Goal: Information Seeking & Learning: Find specific fact

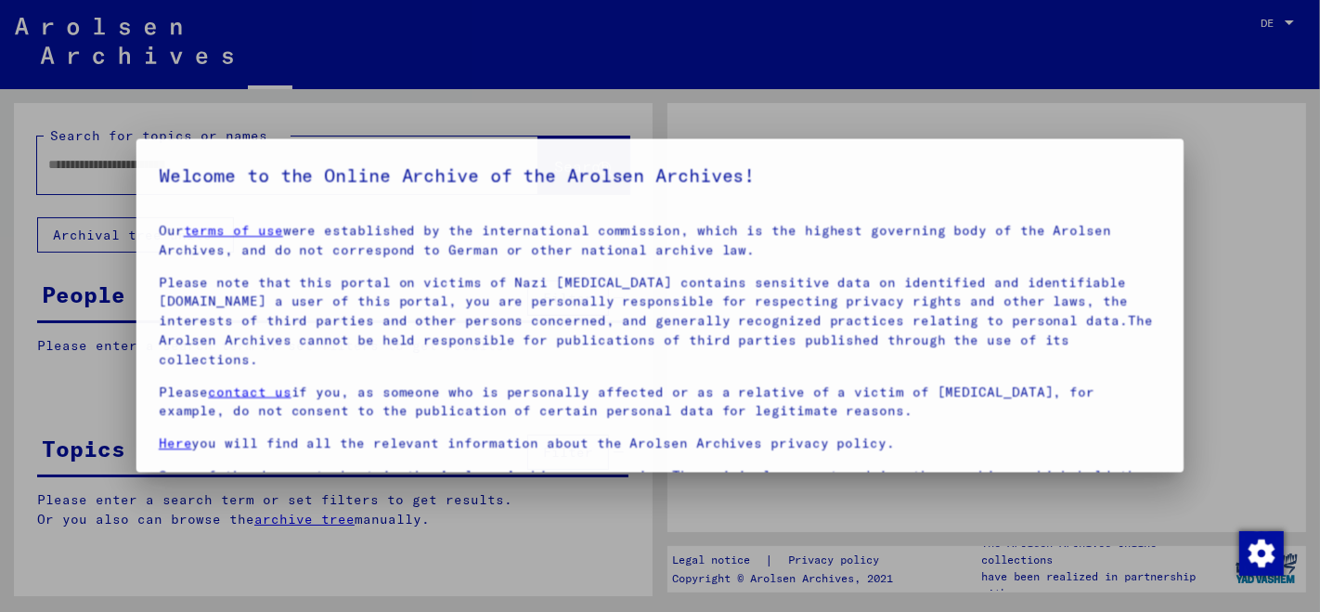
type input "**********"
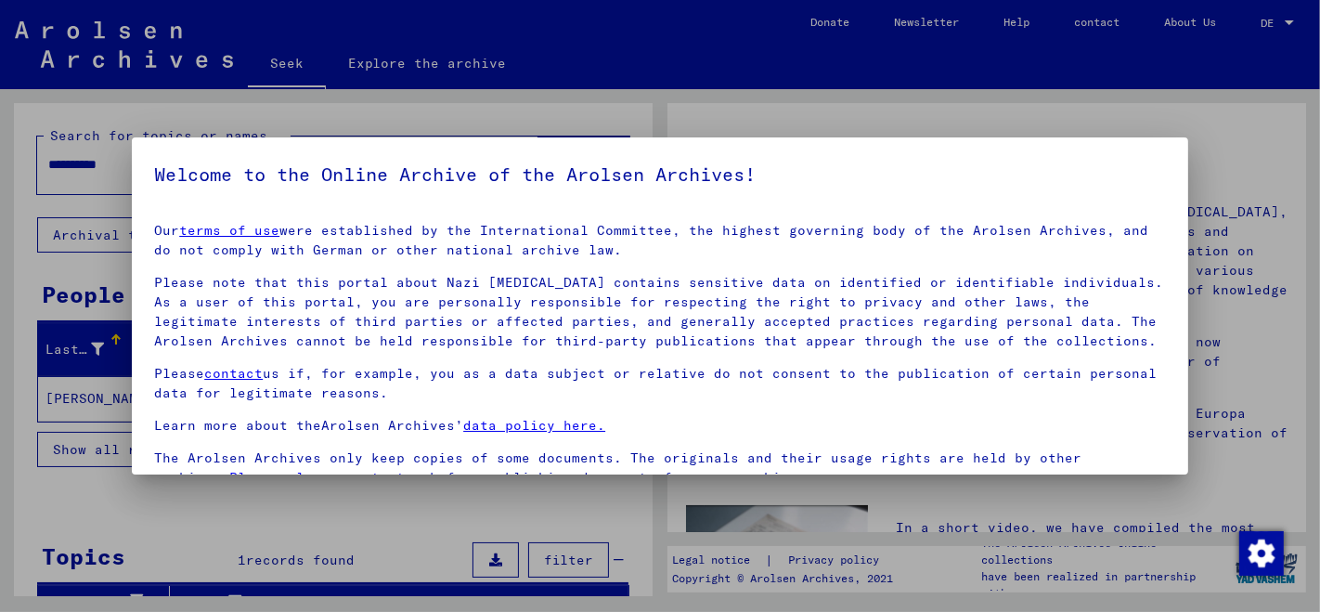
scroll to position [153, 0]
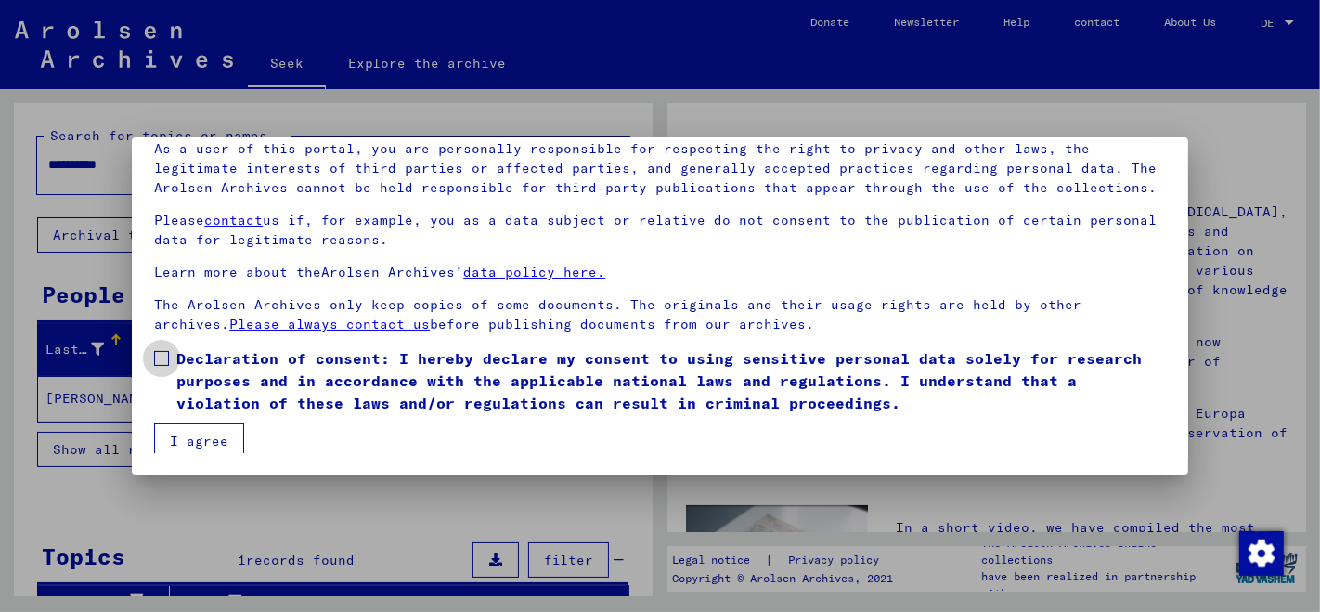
click at [164, 360] on span at bounding box center [161, 358] width 15 height 15
click at [201, 440] on font "I agree" at bounding box center [199, 441] width 58 height 17
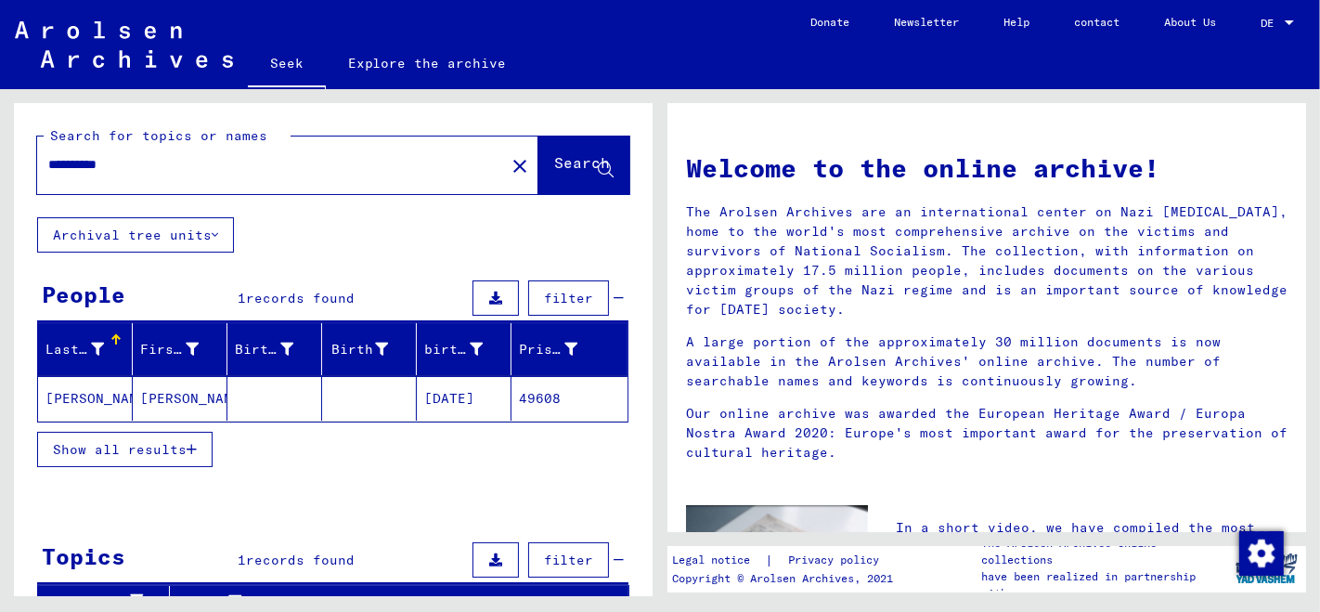
click at [94, 399] on font "[PERSON_NAME]" at bounding box center [99, 398] width 109 height 17
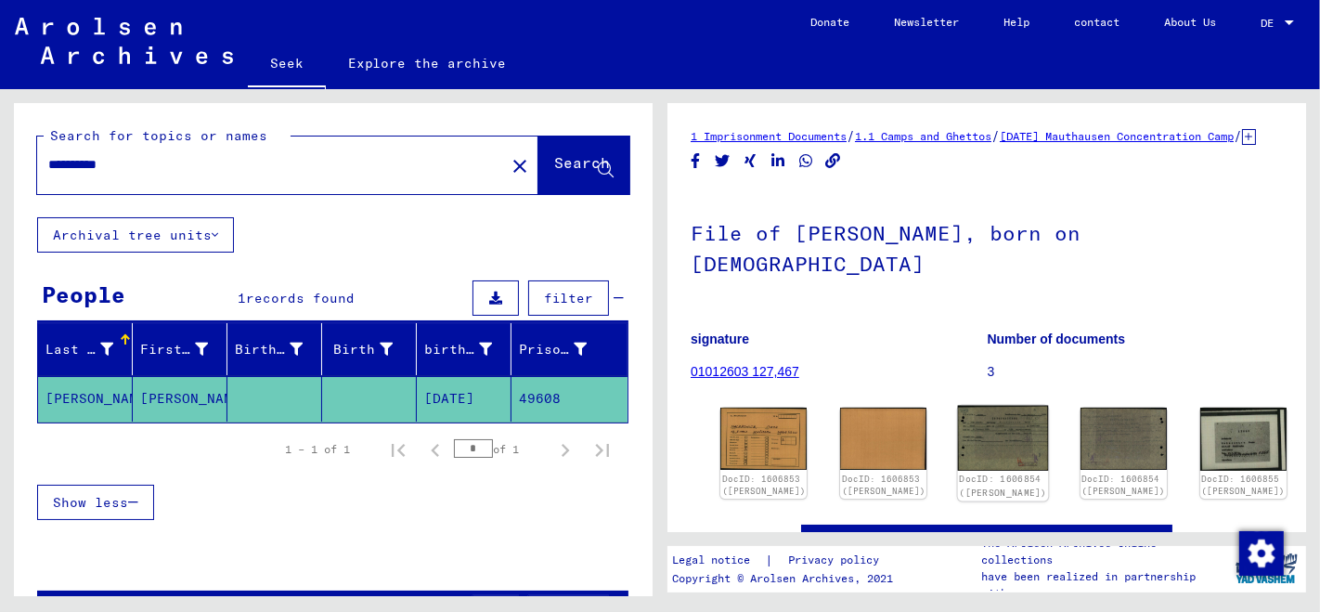
click at [958, 420] on img at bounding box center [1003, 438] width 91 height 65
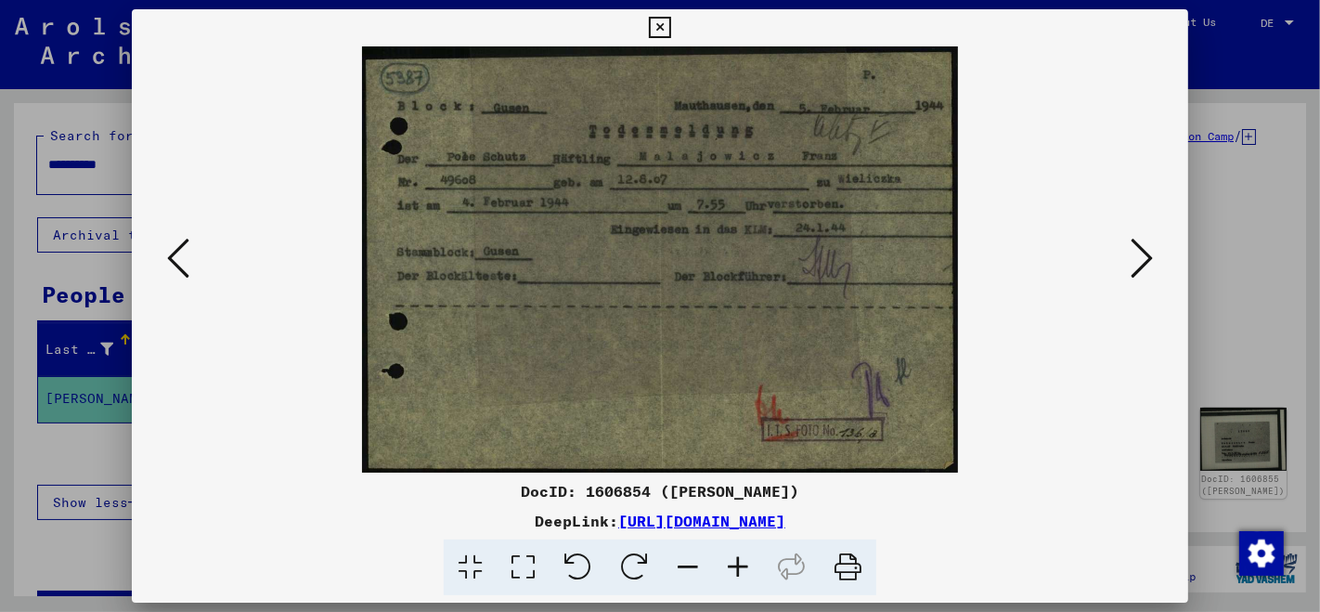
click at [1148, 254] on icon at bounding box center [1142, 258] width 22 height 45
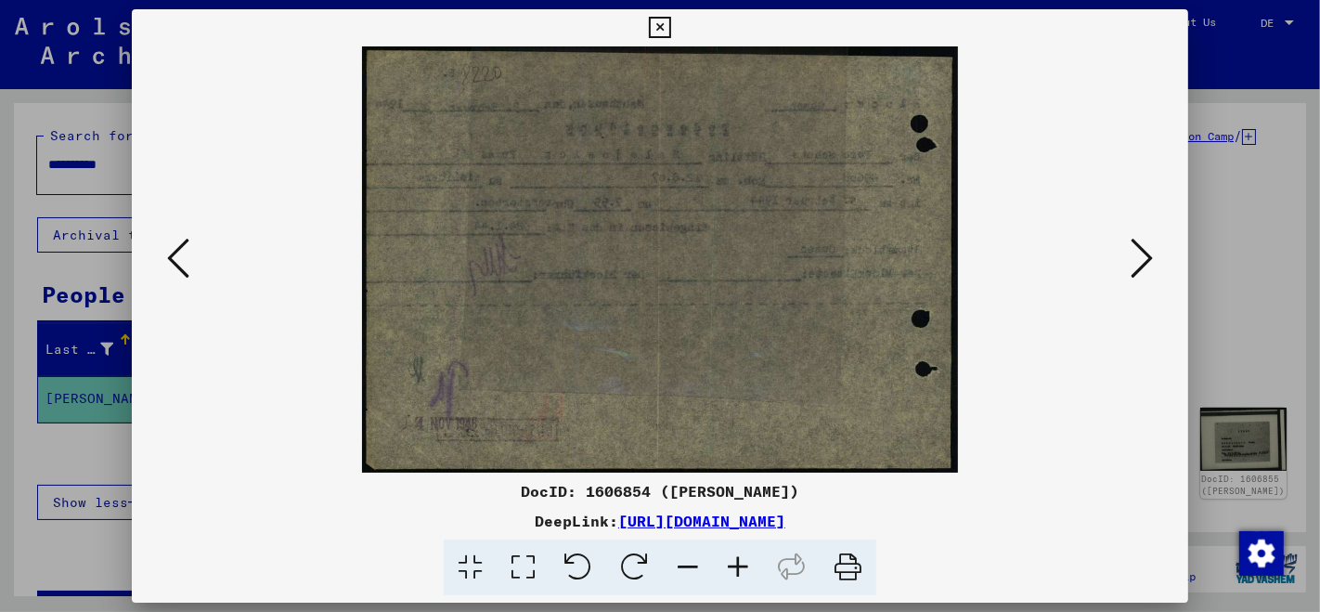
click at [1148, 254] on icon at bounding box center [1142, 258] width 22 height 45
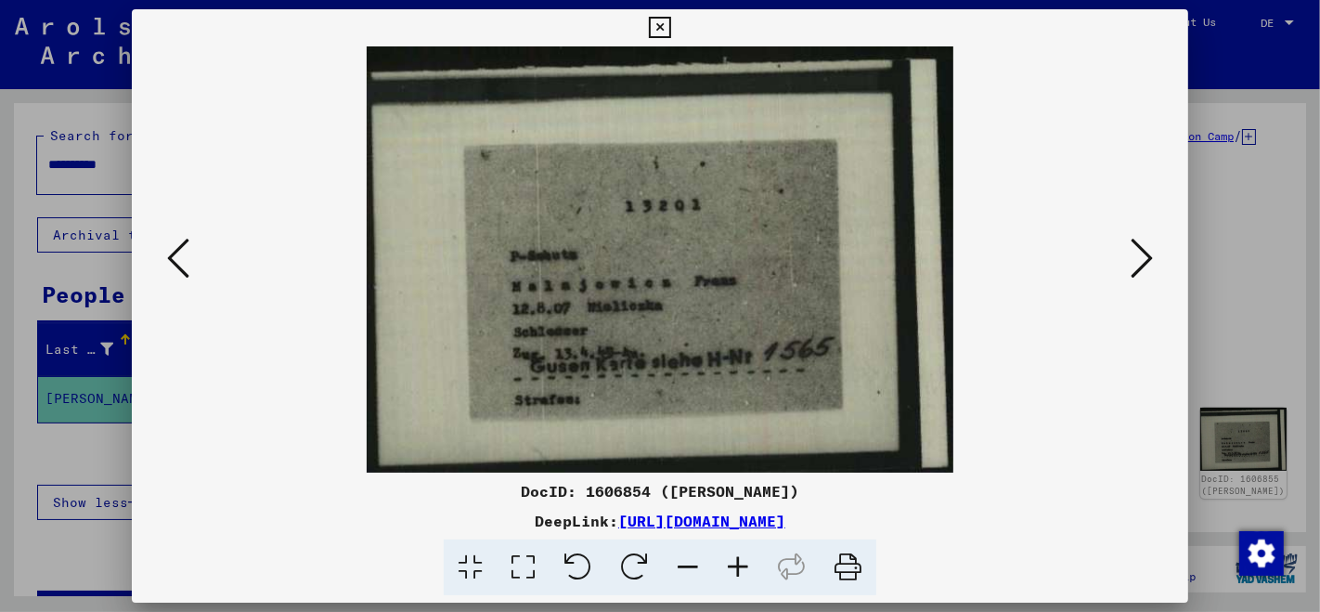
click at [1148, 254] on icon at bounding box center [1142, 258] width 22 height 45
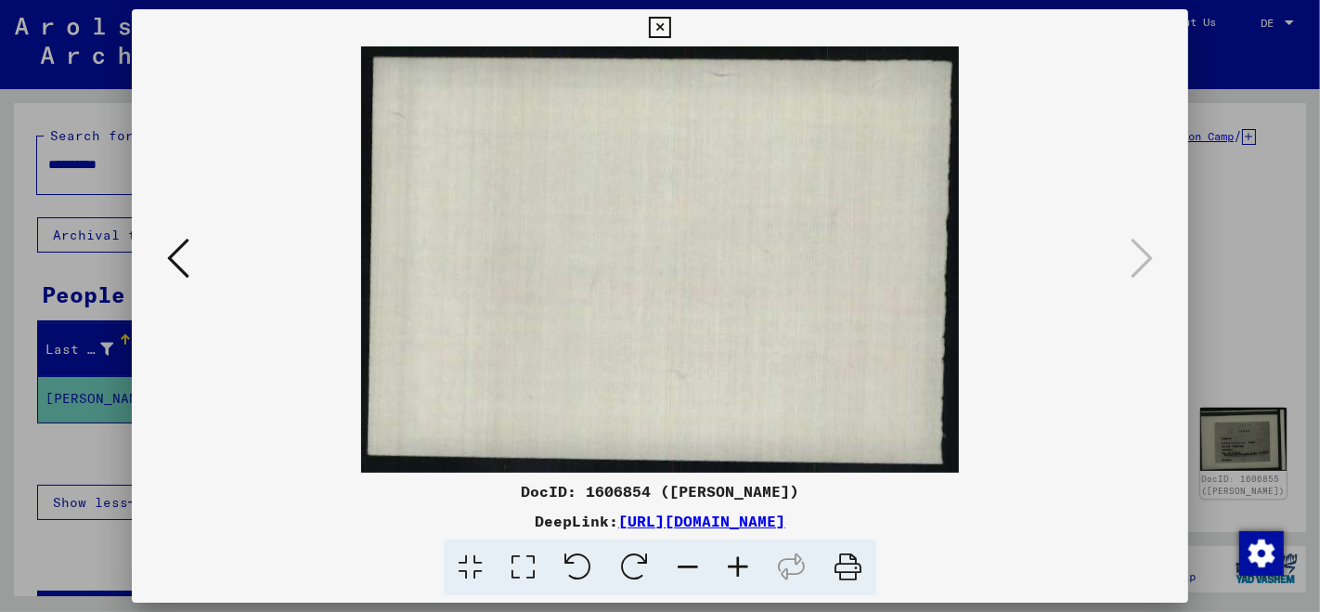
click at [657, 25] on icon at bounding box center [659, 28] width 21 height 22
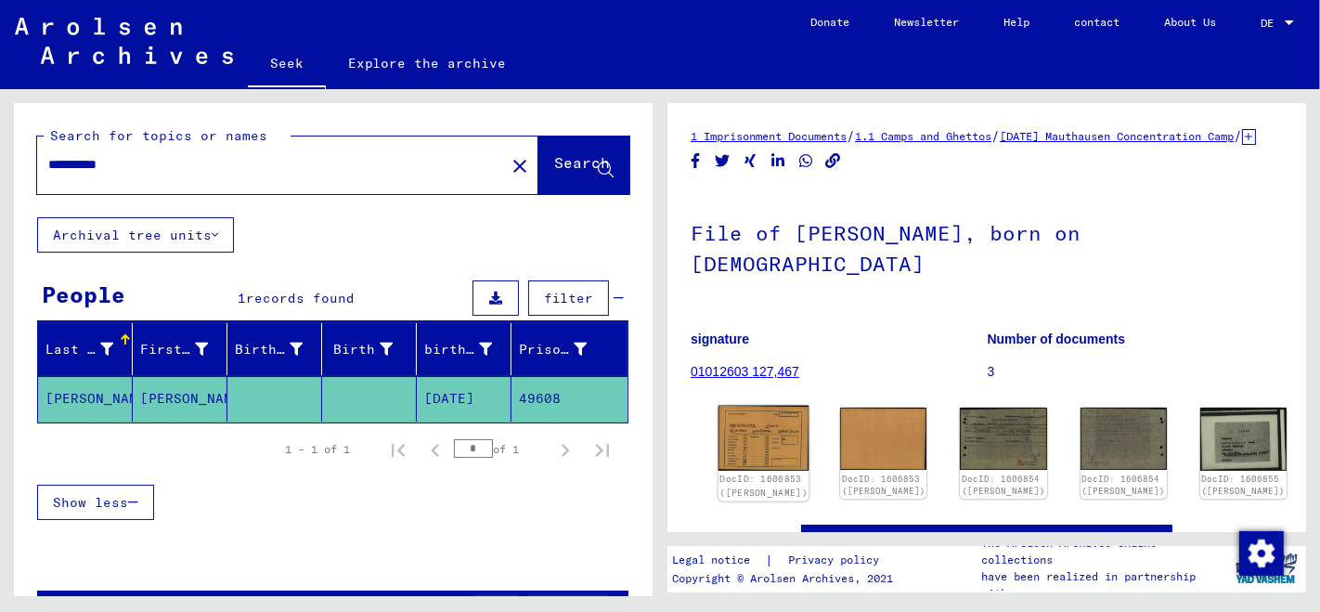
click at [747, 428] on img at bounding box center [763, 439] width 91 height 66
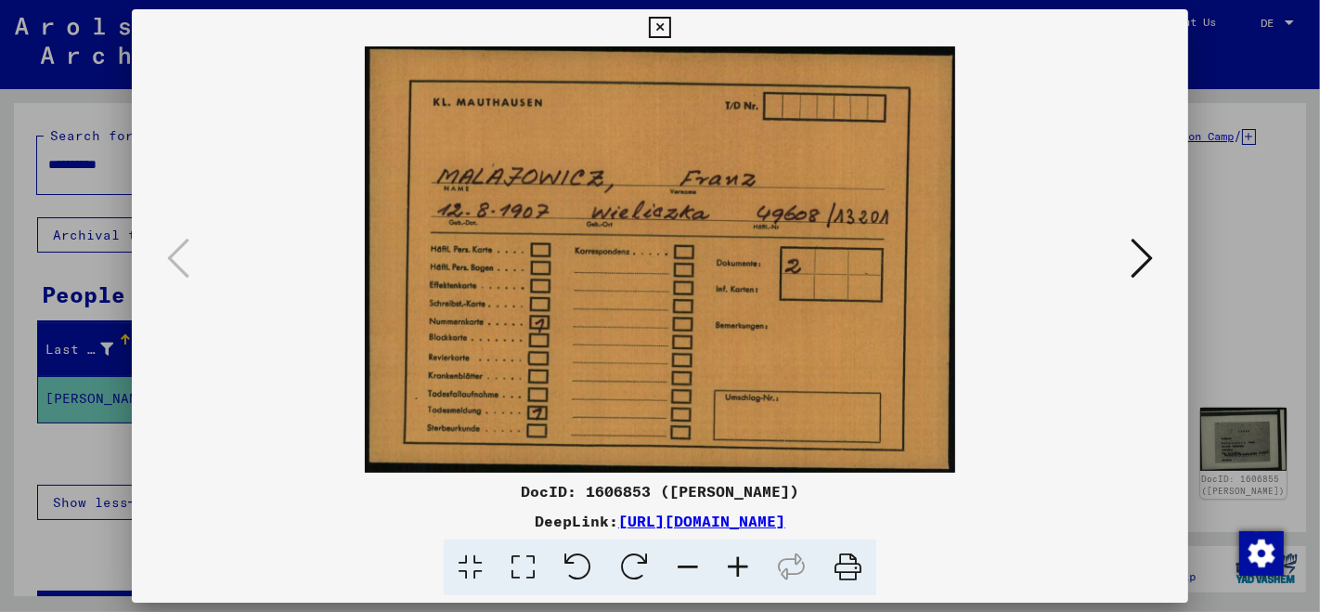
click at [654, 30] on icon at bounding box center [659, 28] width 21 height 22
